Goal: Book appointment/travel/reservation

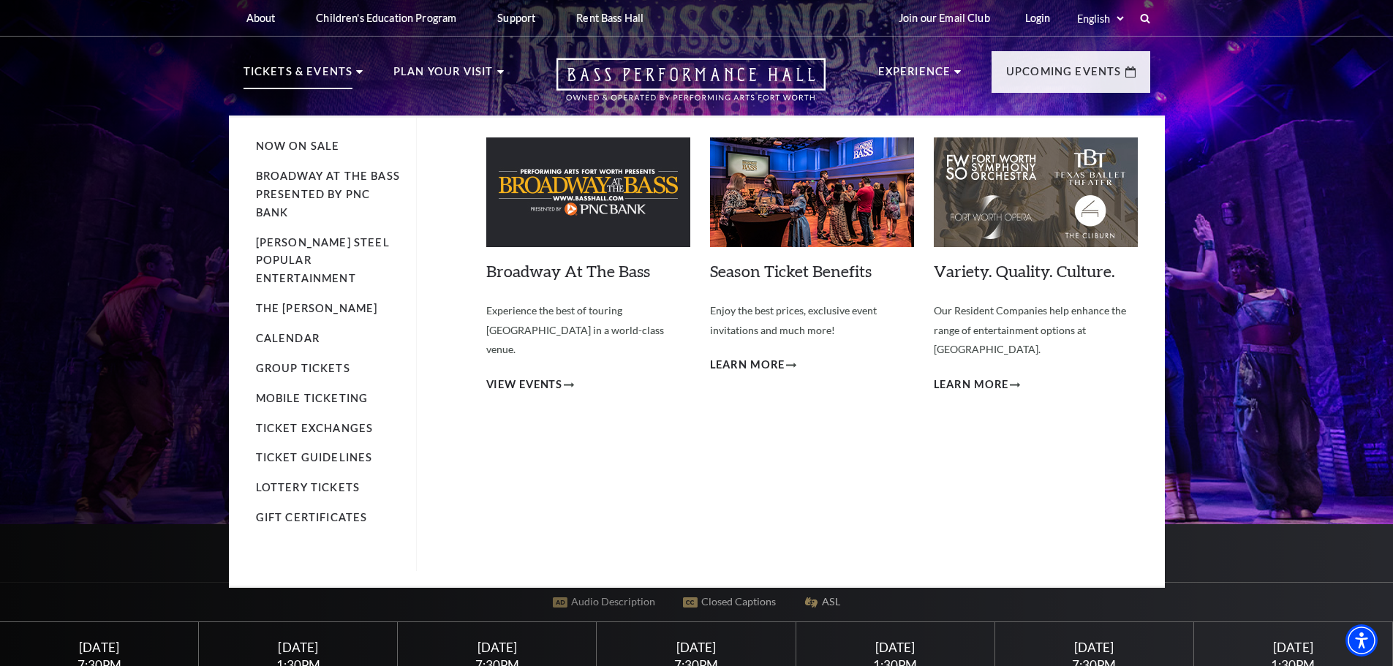
click at [328, 184] on li "Broadway At The Bass presented by PNC Bank" at bounding box center [328, 194] width 145 height 55
click at [341, 192] on link "Broadway At The Bass presented by PNC Bank" at bounding box center [328, 194] width 144 height 49
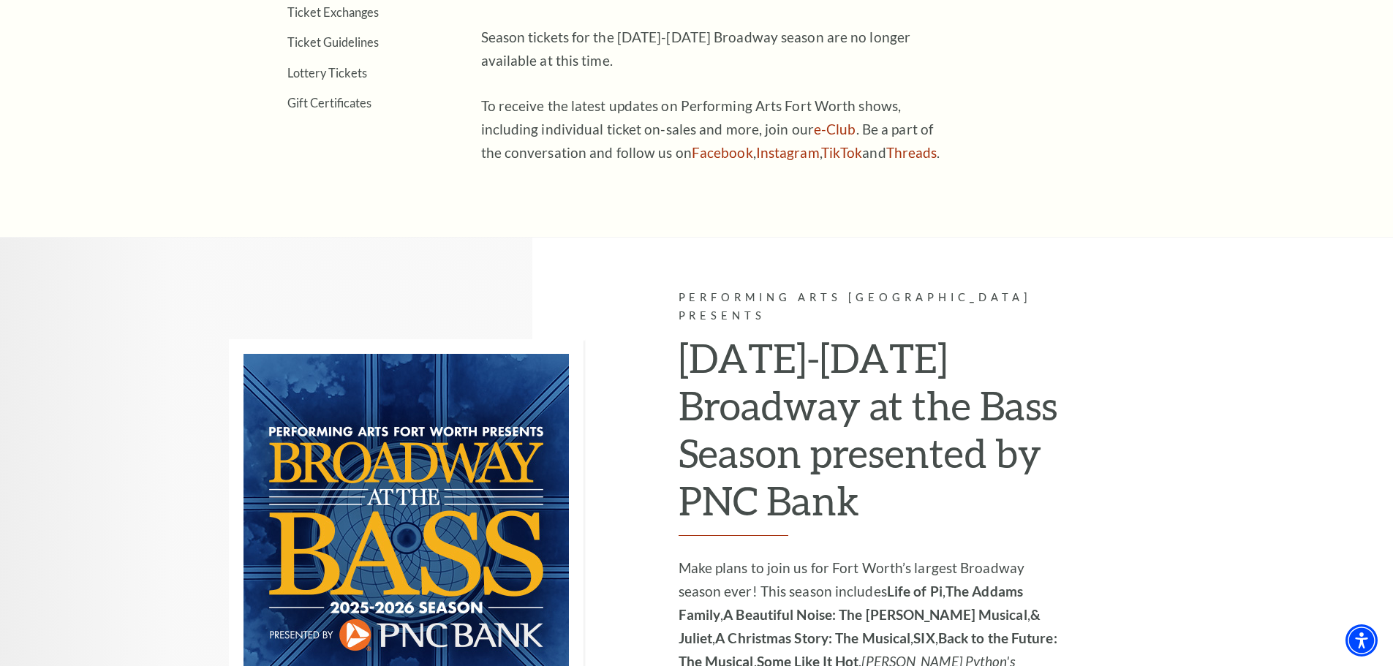
scroll to position [1021, 0]
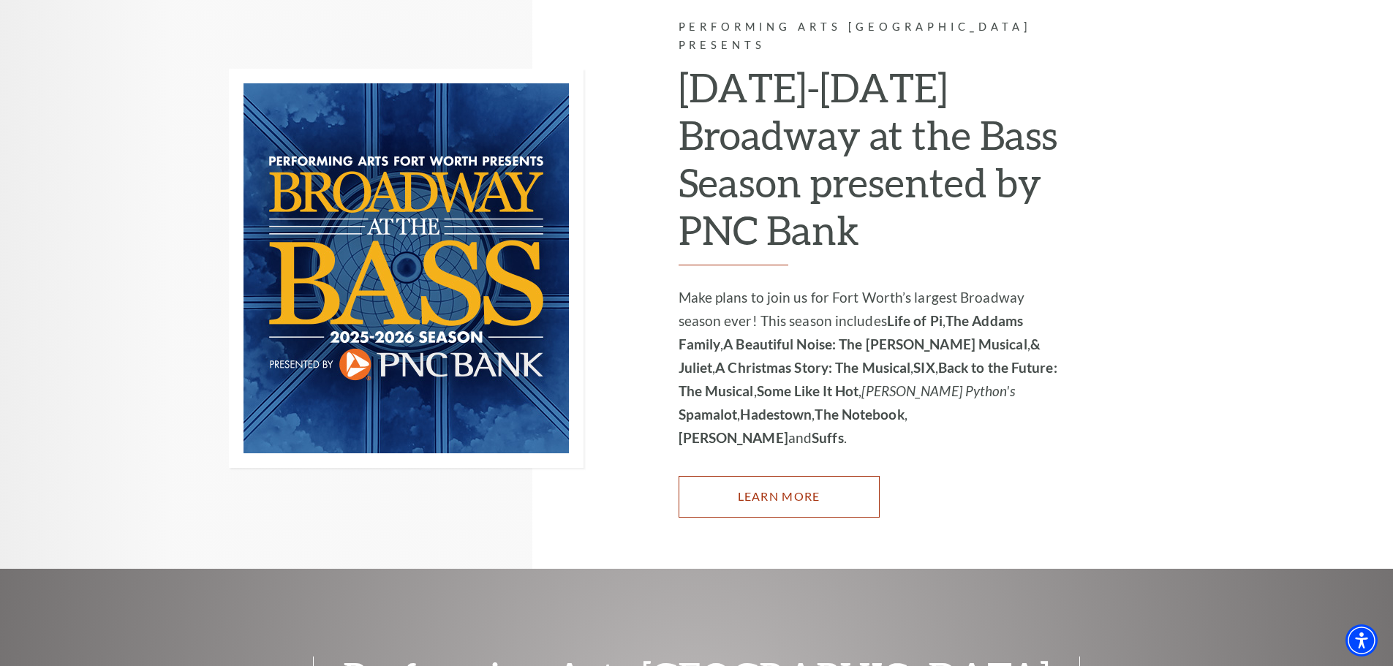
click at [820, 476] on link "Learn More" at bounding box center [778, 496] width 201 height 41
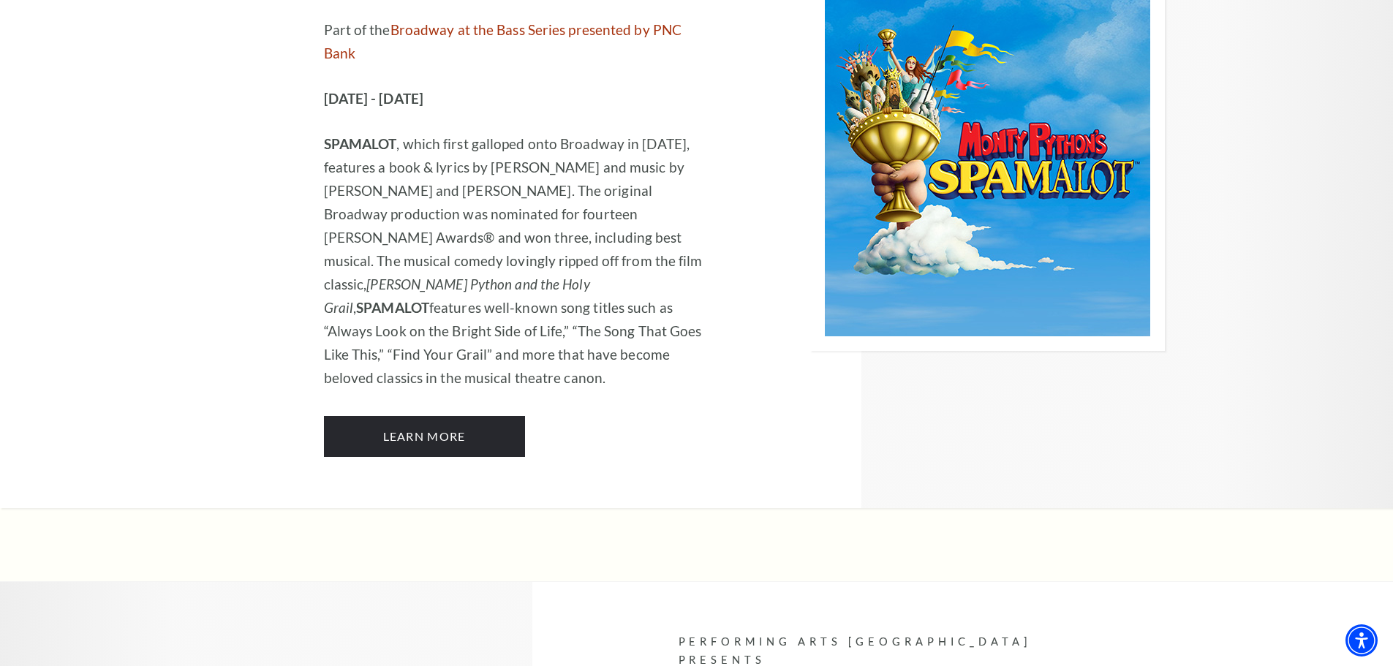
scroll to position [7896, 0]
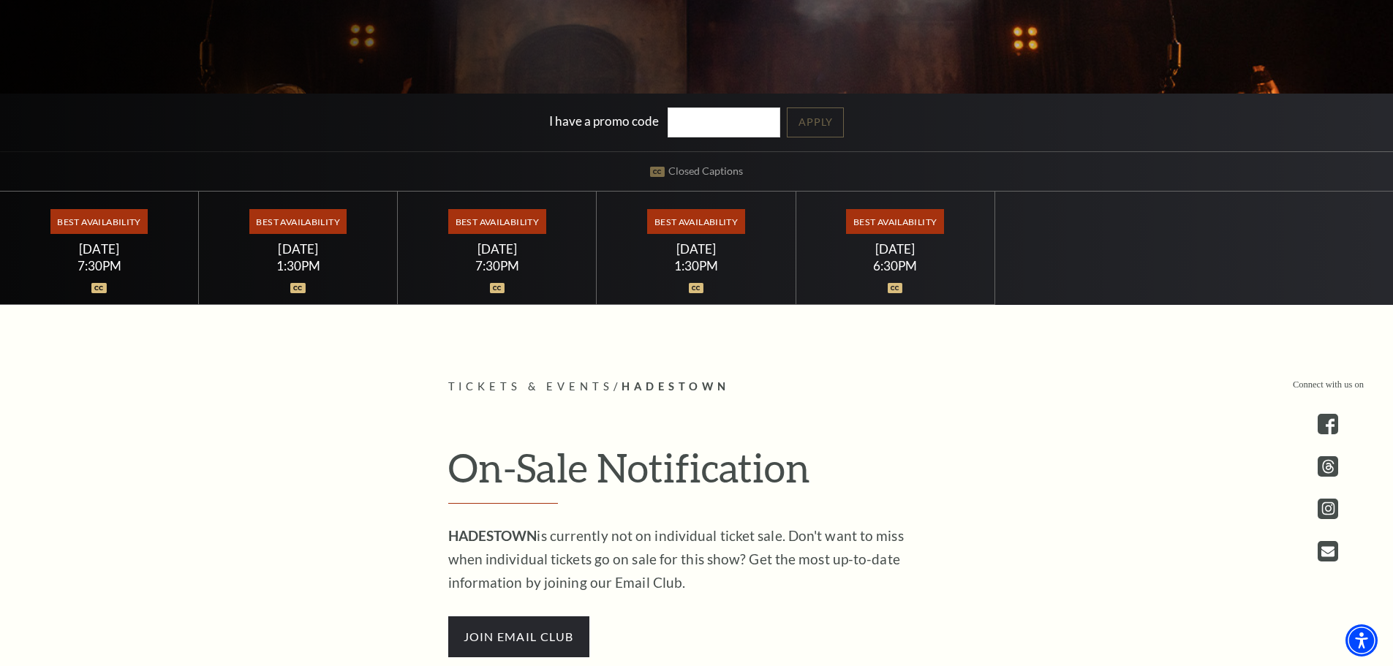
scroll to position [292, 0]
